Goal: Register for event/course

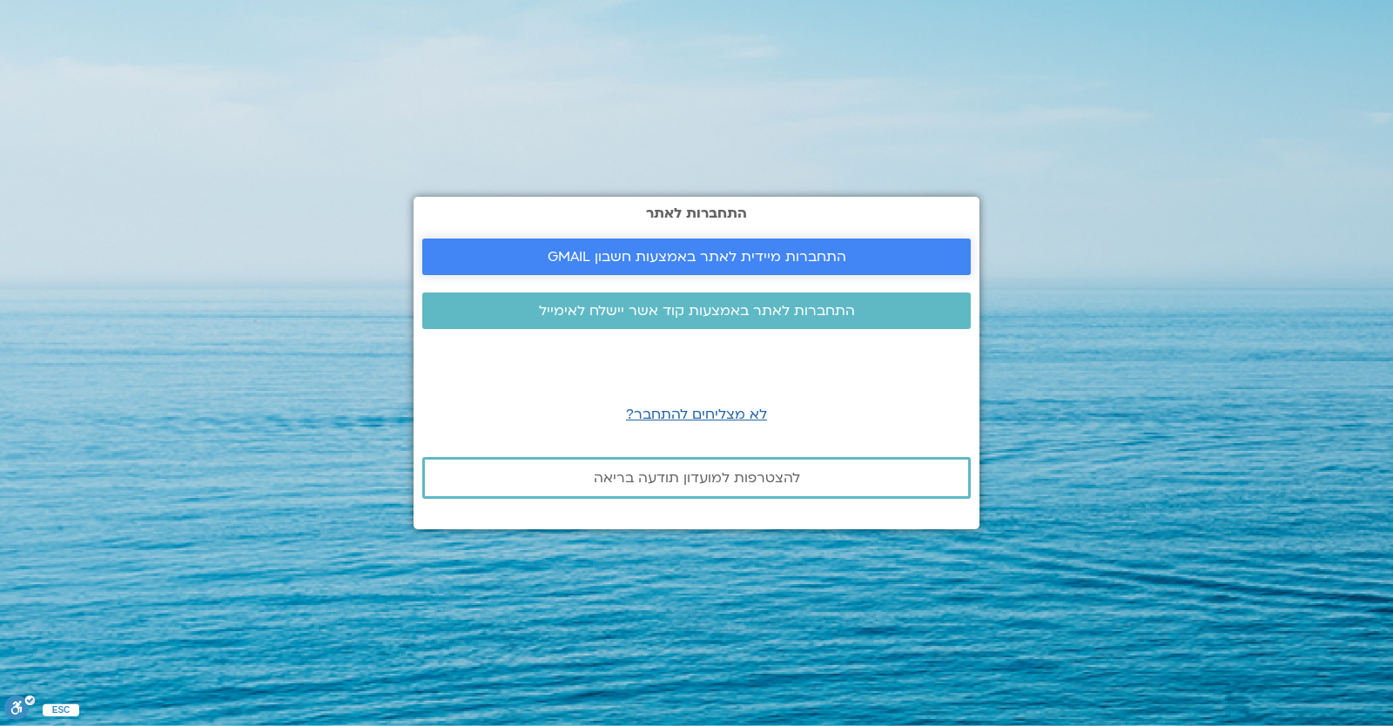
click at [542, 246] on link "התחברות מיידית לאתר באמצעות חשבון GMAIL" at bounding box center [696, 257] width 549 height 37
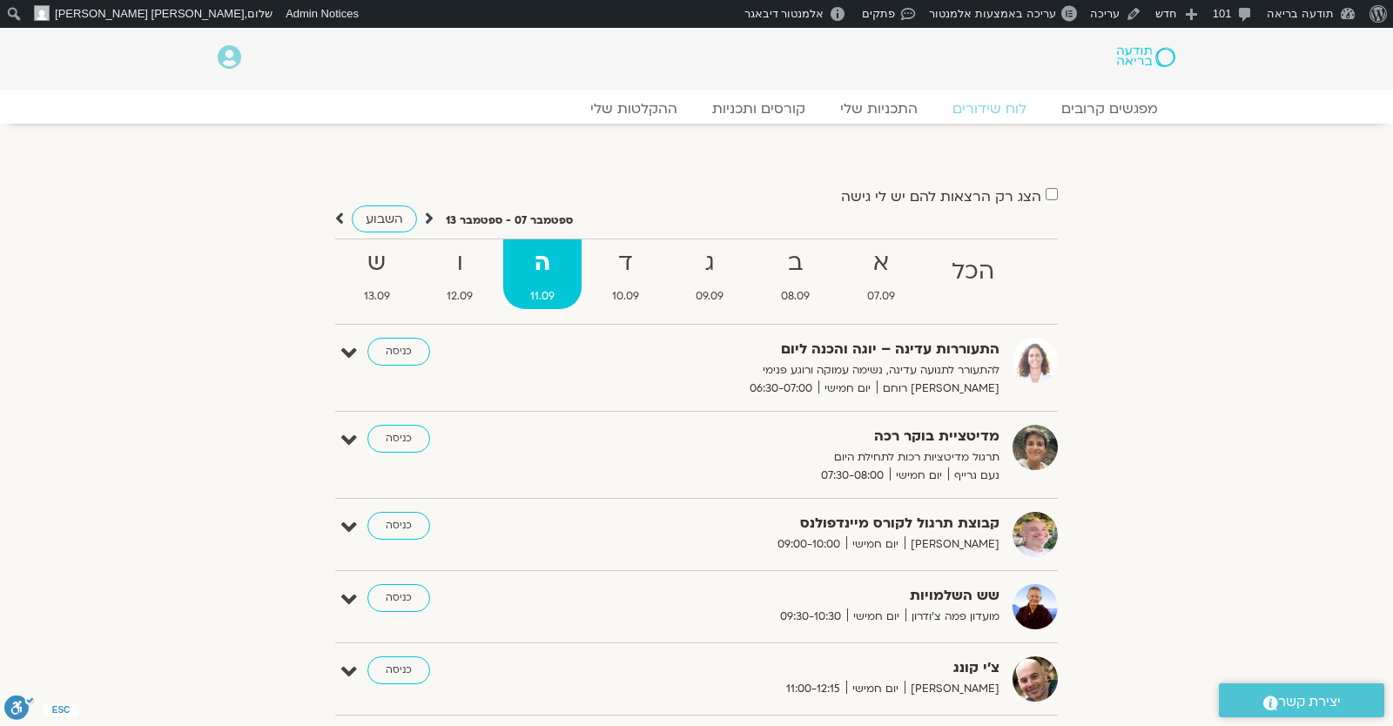
click at [660, 151] on div "הצג רק הרצאות להם יש לי גישה ספטמבר 07 - ספטמבר 13 השבוע להציג אירועים שפתוחים …" at bounding box center [696, 584] width 975 height 868
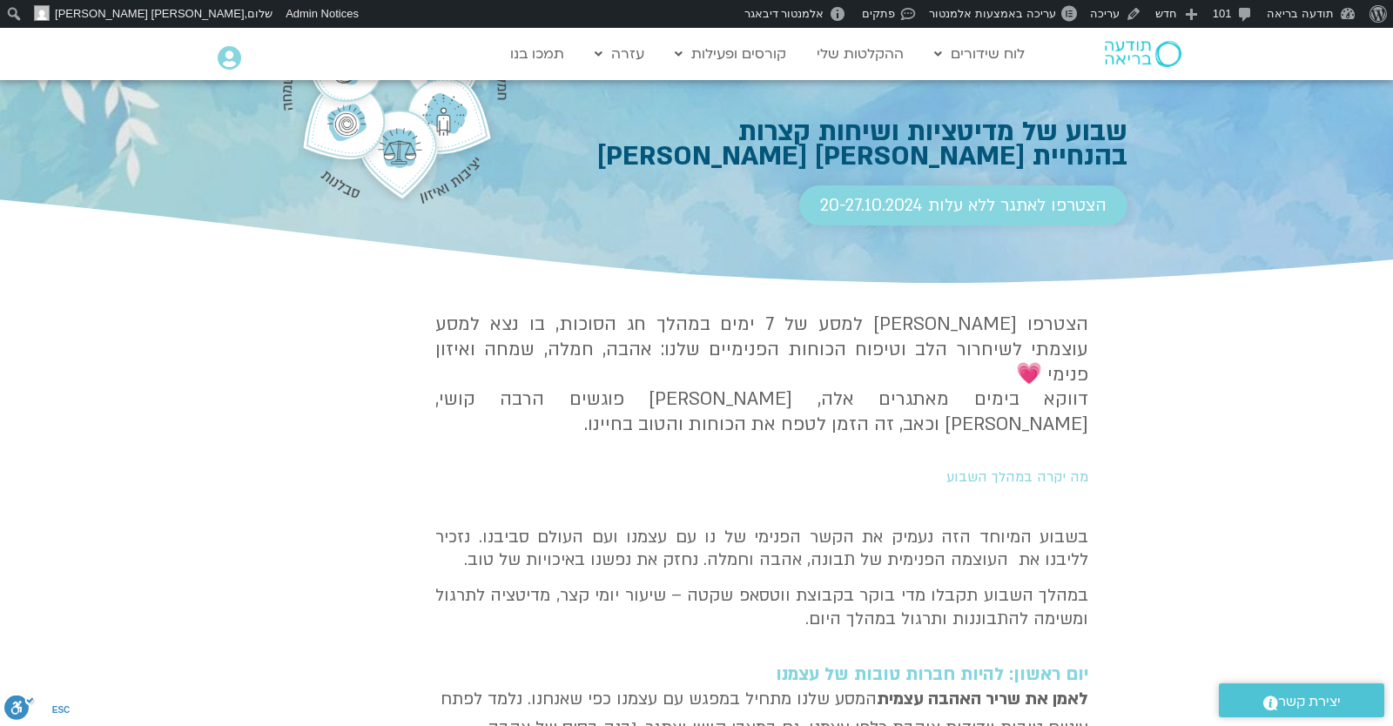
click at [961, 190] on link "הצטרפו לאתגר ללא עלות 20-27.10.2024" at bounding box center [963, 205] width 328 height 40
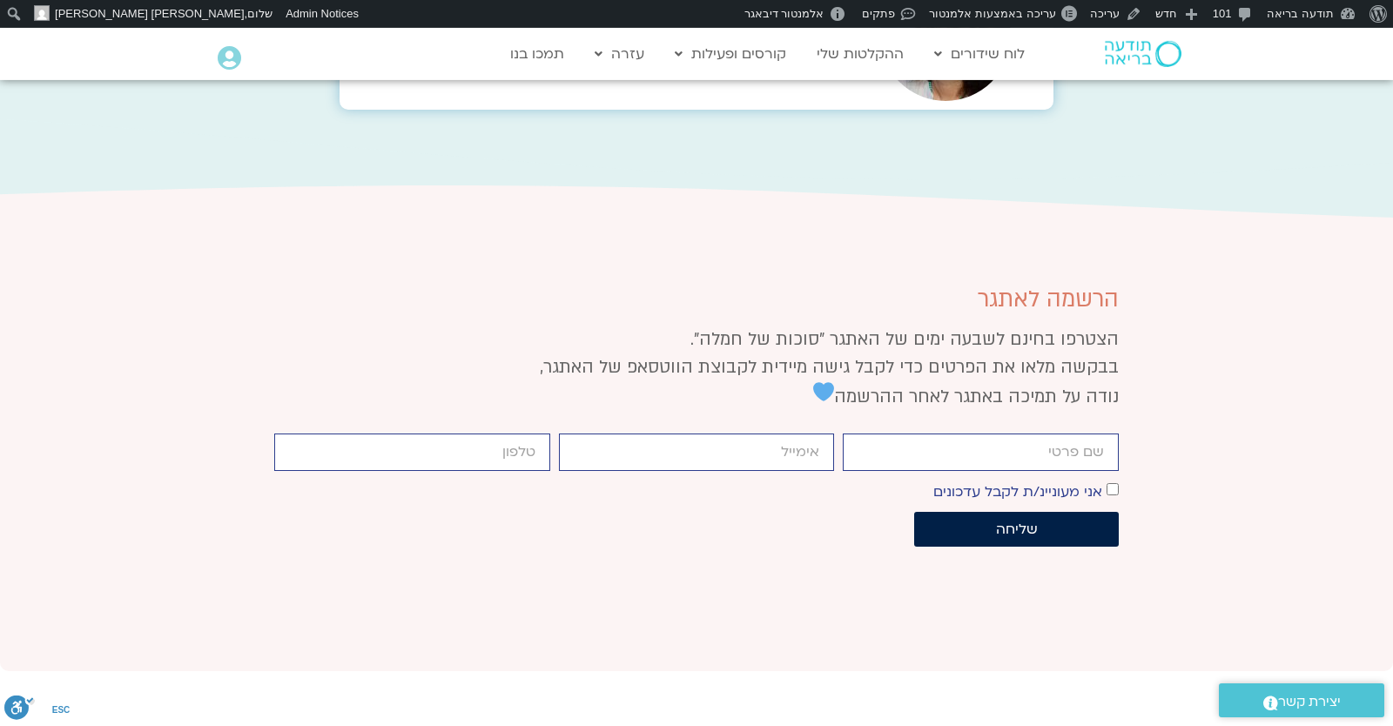
click at [961, 385] on span "נודה על תמיכה באתגר לאחר ההרשמה" at bounding box center [966, 397] width 306 height 24
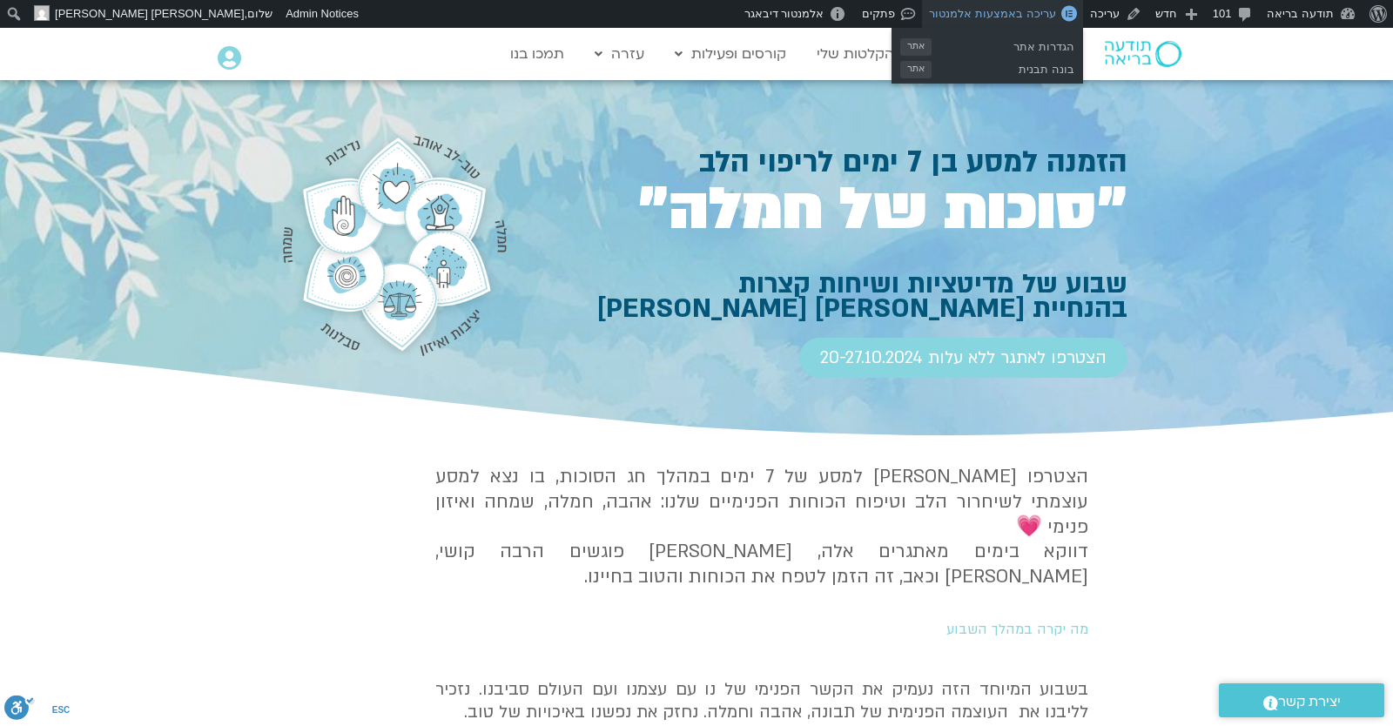
click at [1000, 11] on span "עריכה באמצעות אלמנטור" at bounding box center [992, 13] width 126 height 13
